Goal: Check status: Check status

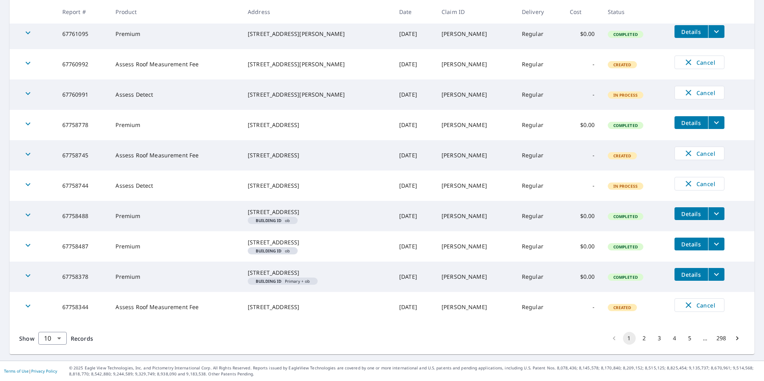
scroll to position [178, 0]
click at [641, 340] on button "2" at bounding box center [645, 338] width 13 height 13
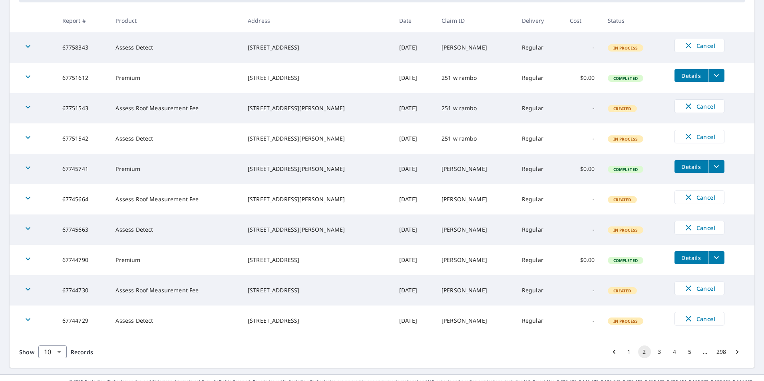
scroll to position [158, 0]
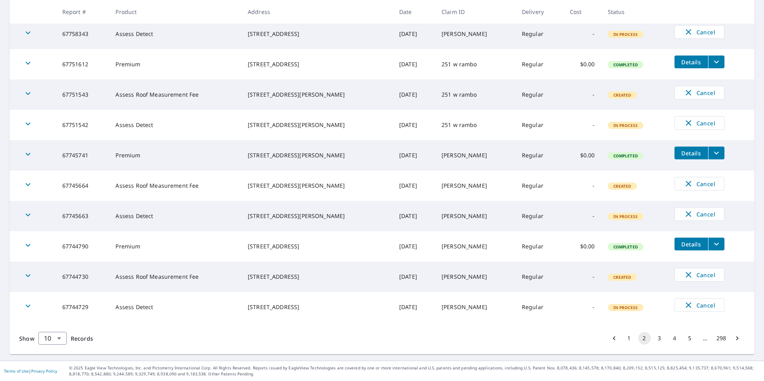
click at [654, 340] on button "3" at bounding box center [660, 338] width 13 height 13
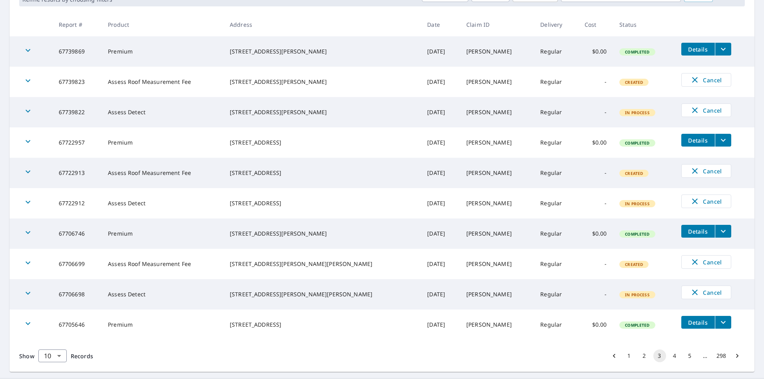
scroll to position [158, 0]
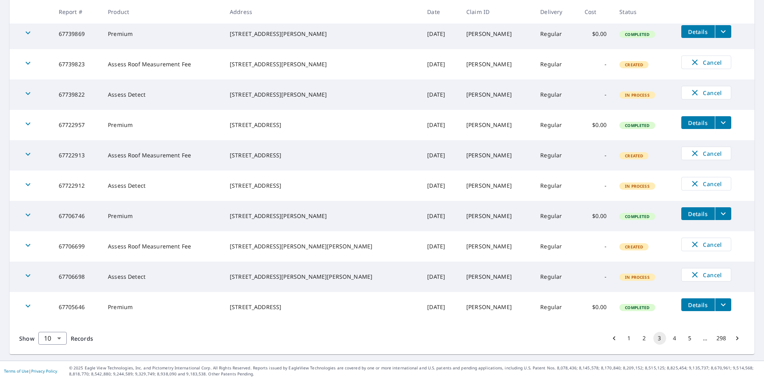
click at [627, 337] on button "1" at bounding box center [629, 338] width 13 height 13
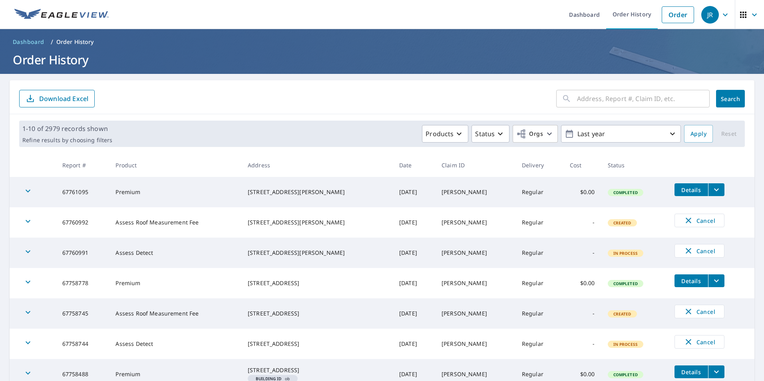
click at [595, 98] on input "text" at bounding box center [643, 99] width 133 height 22
type input "[STREET_ADDRESS]"
click button "Search" at bounding box center [730, 99] width 29 height 18
